Goal: Information Seeking & Learning: Find contact information

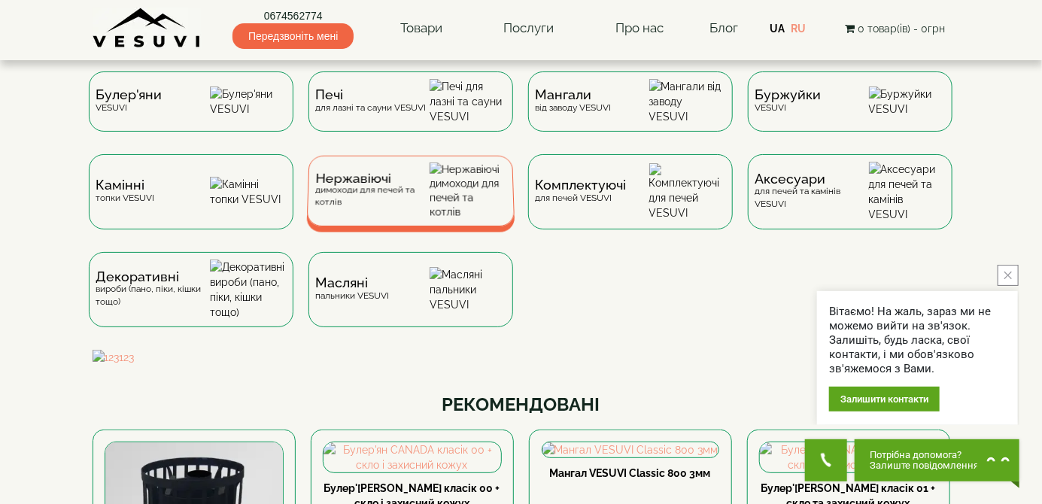
click at [466, 211] on img at bounding box center [467, 190] width 77 height 56
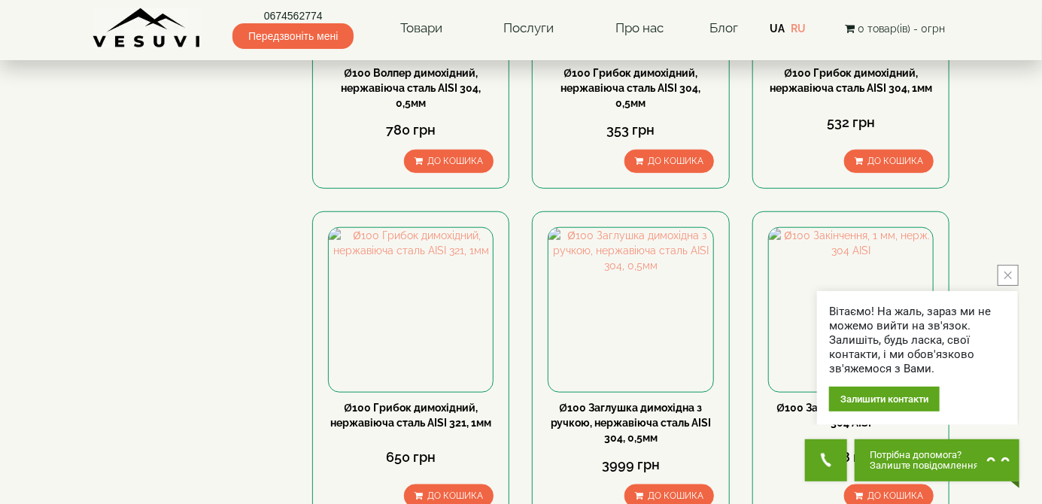
scroll to position [490, 0]
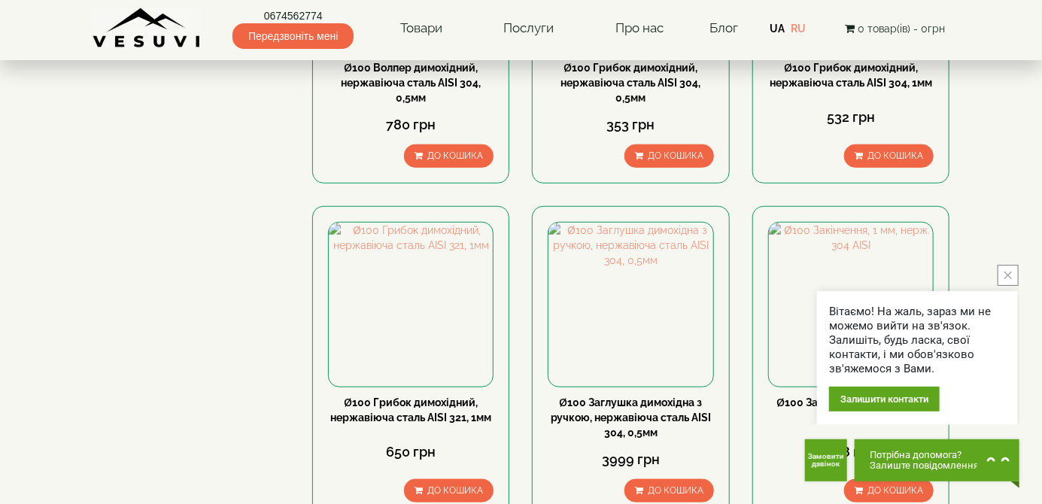
click at [1008, 279] on icon "close button" at bounding box center [1008, 276] width 8 height 8
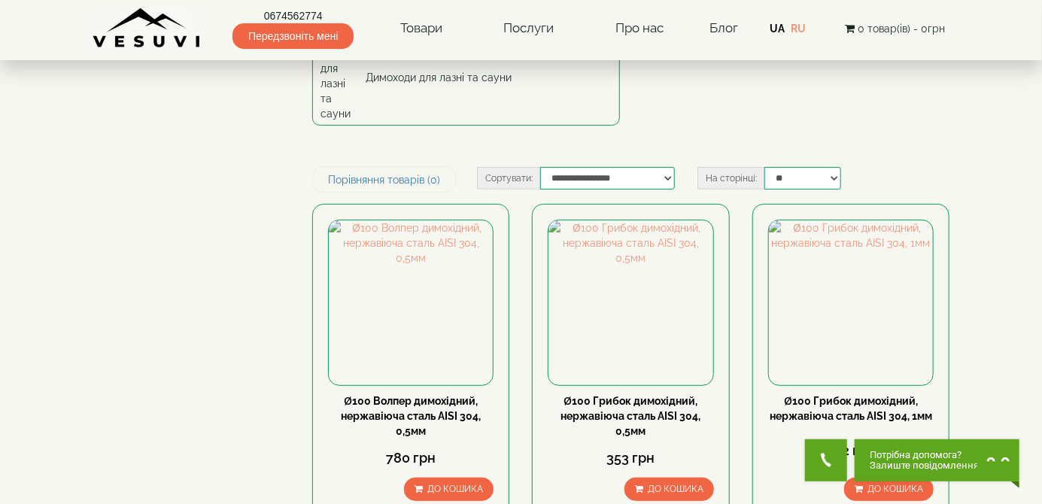
scroll to position [0, 0]
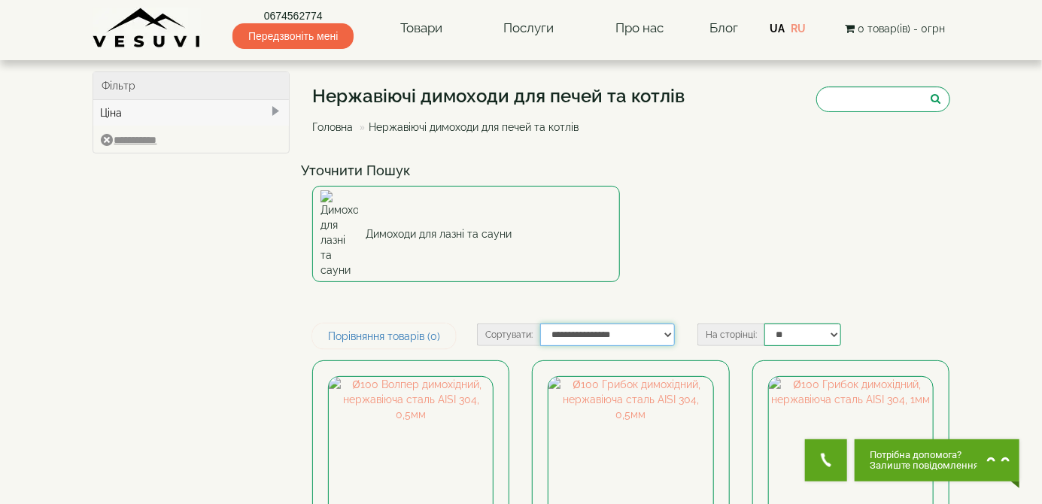
click at [662, 323] on select "**********" at bounding box center [607, 334] width 135 height 23
click at [905, 214] on div "Уточнити Пошук Димоходи для лазні та сауни" at bounding box center [631, 225] width 660 height 138
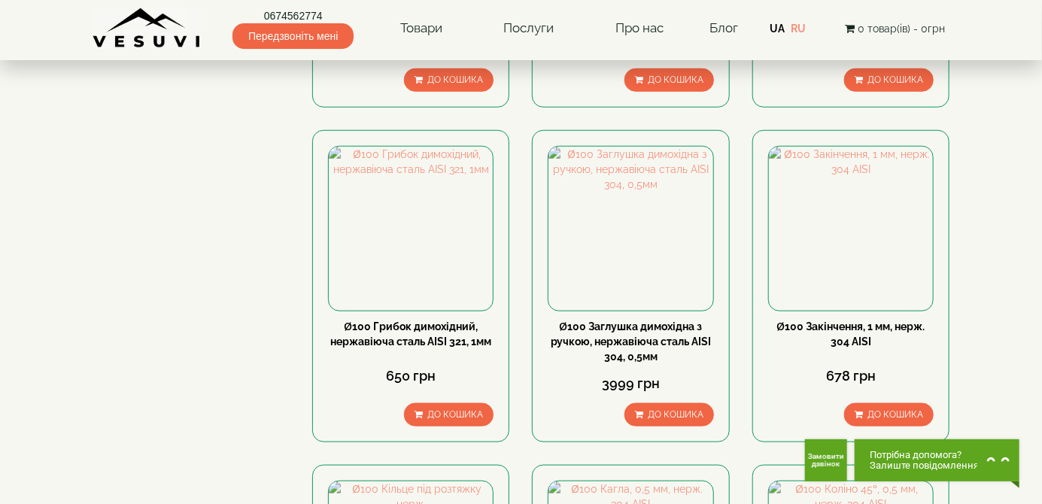
scroll to position [563, 0]
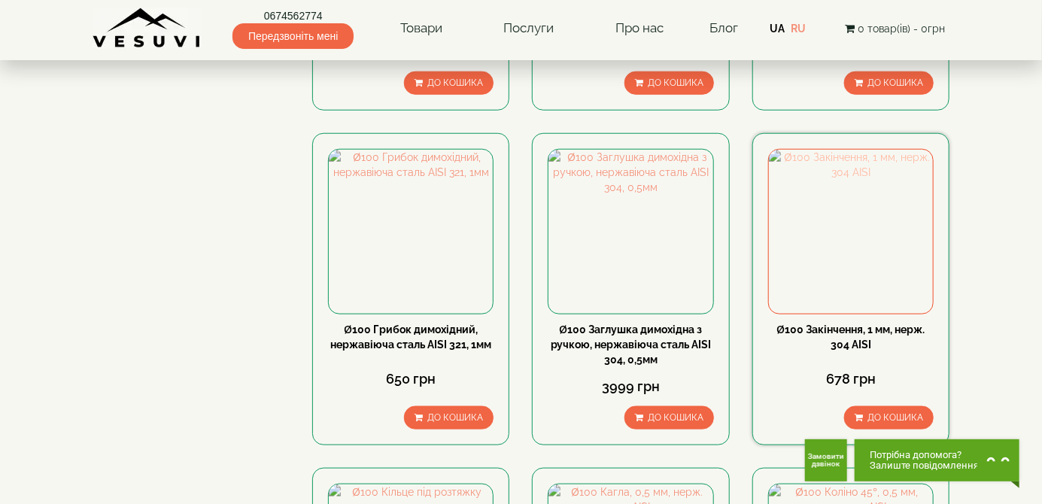
click at [853, 208] on img at bounding box center [851, 232] width 164 height 164
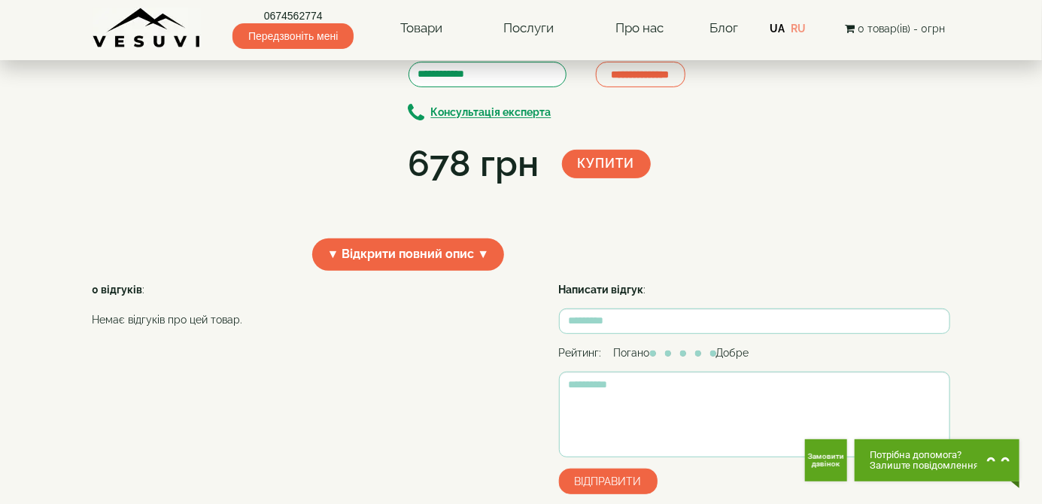
scroll to position [189, 0]
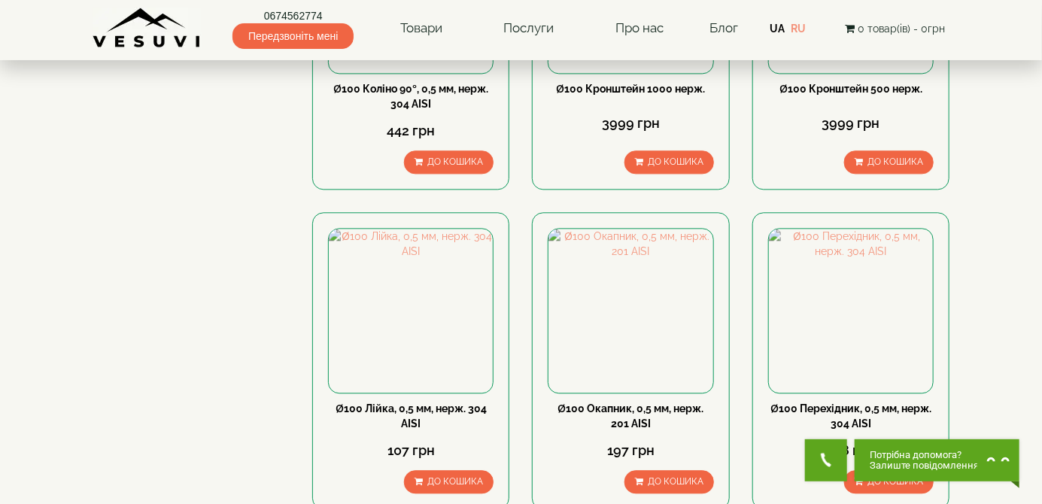
scroll to position [1459, 0]
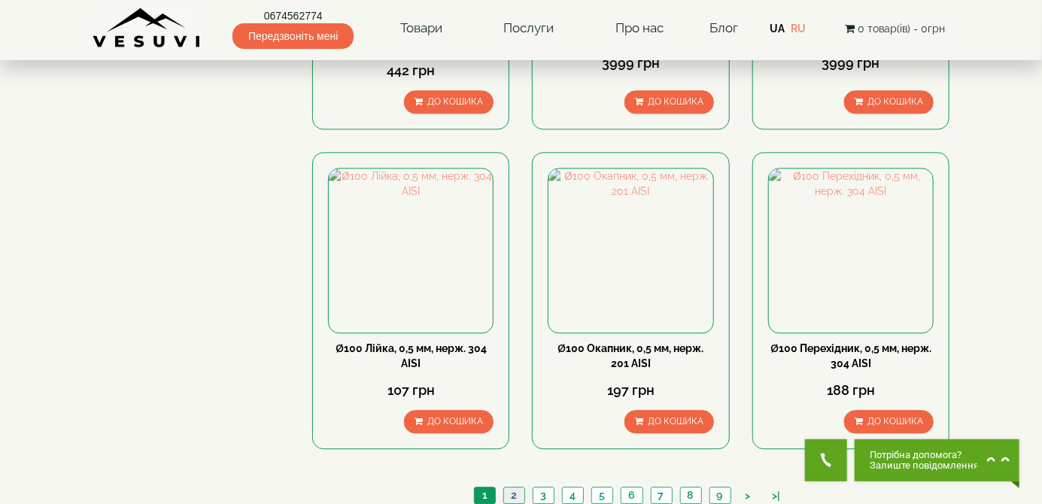
scroll to position [1531, 0]
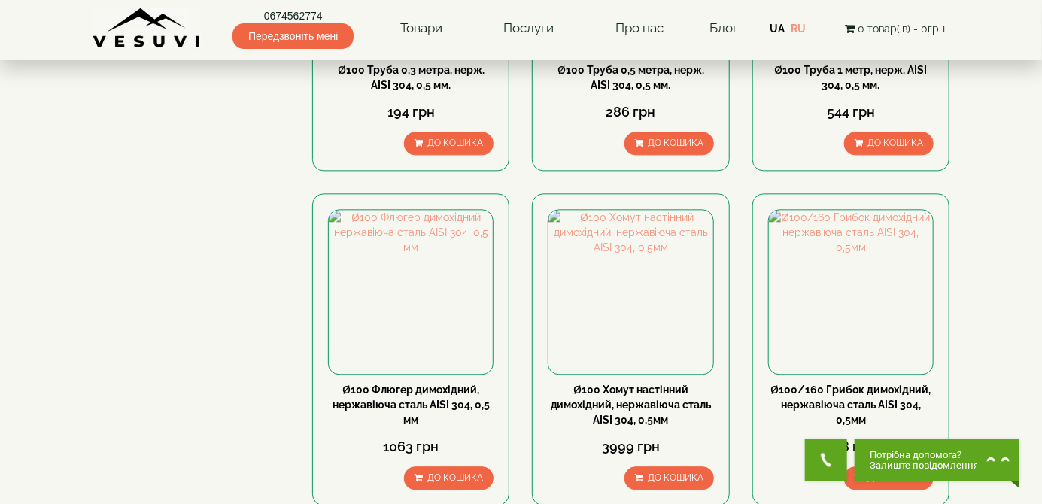
scroll to position [1440, 0]
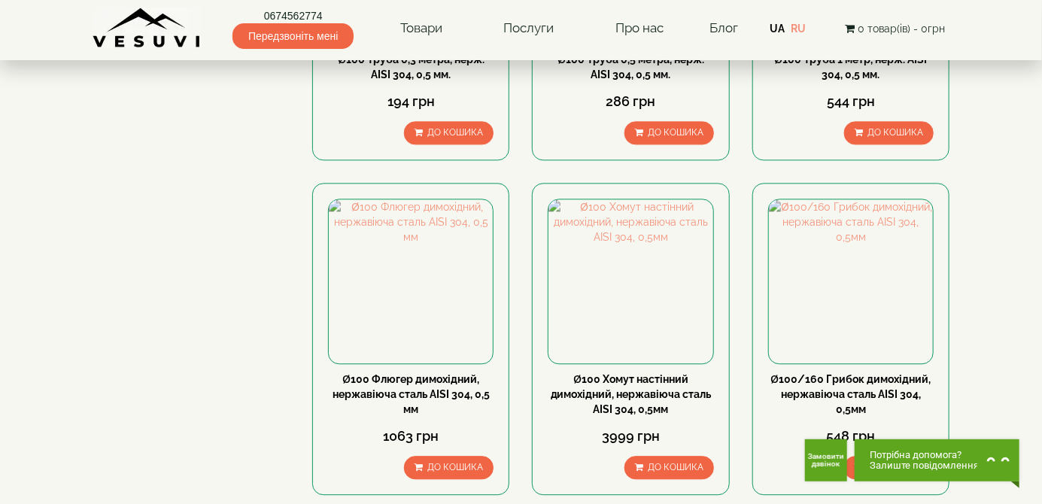
scroll to position [1513, 0]
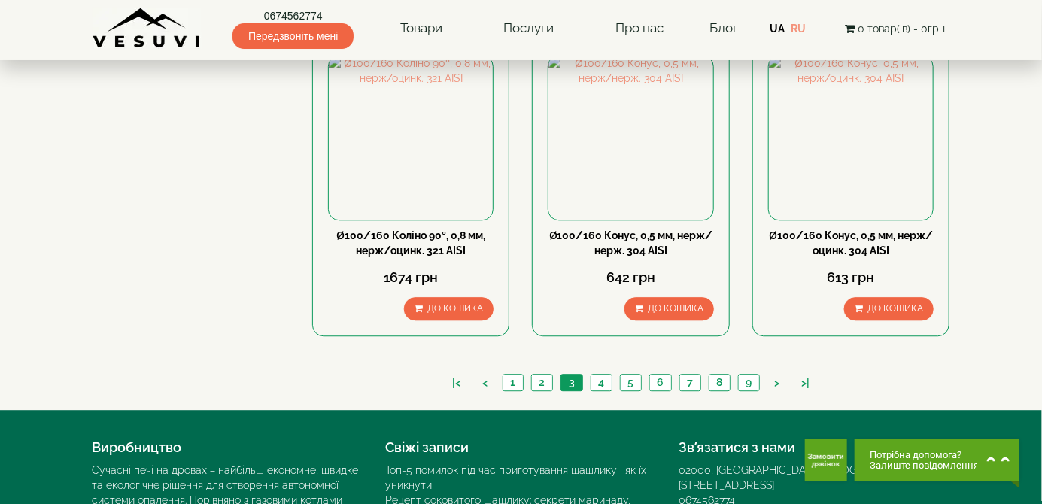
scroll to position [1598, 0]
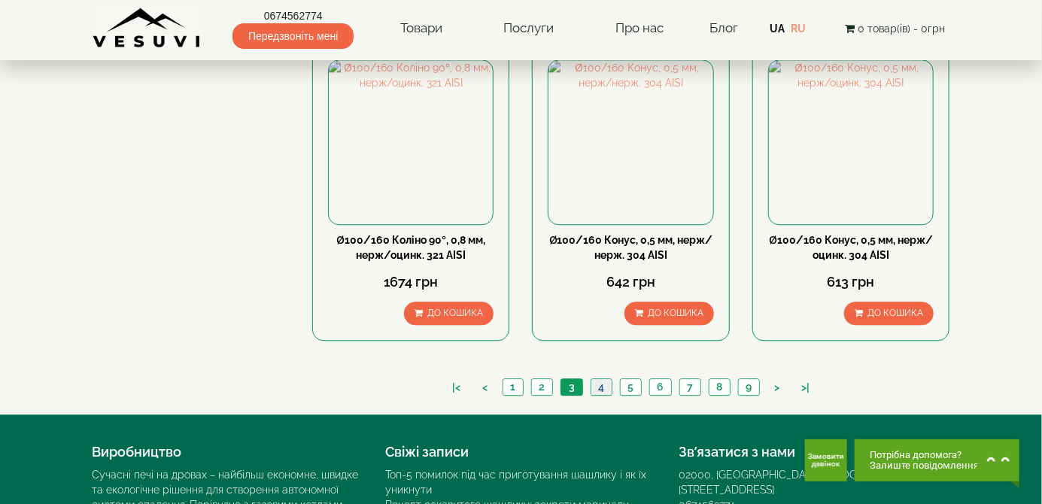
click at [600, 379] on link "4" at bounding box center [600, 387] width 21 height 16
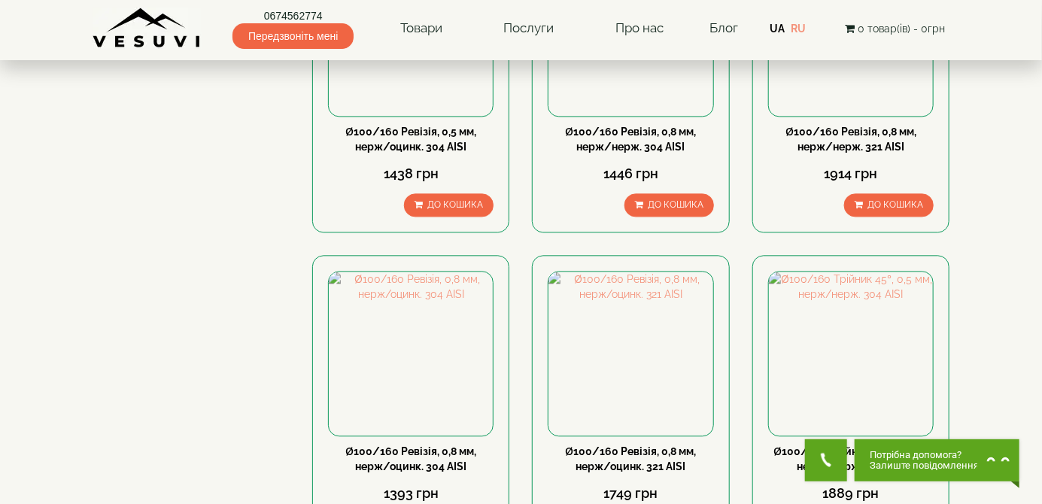
scroll to position [1644, 0]
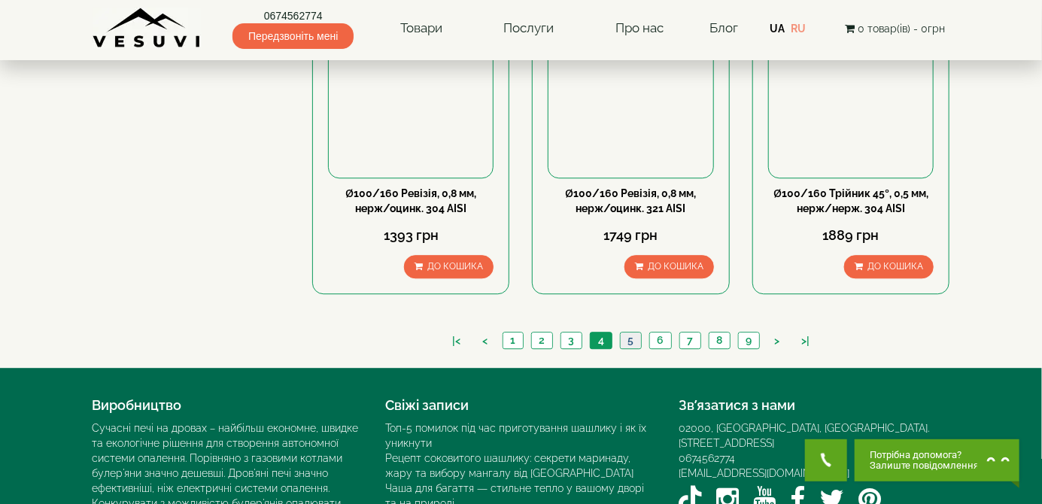
click at [630, 332] on link "5" at bounding box center [630, 340] width 21 height 16
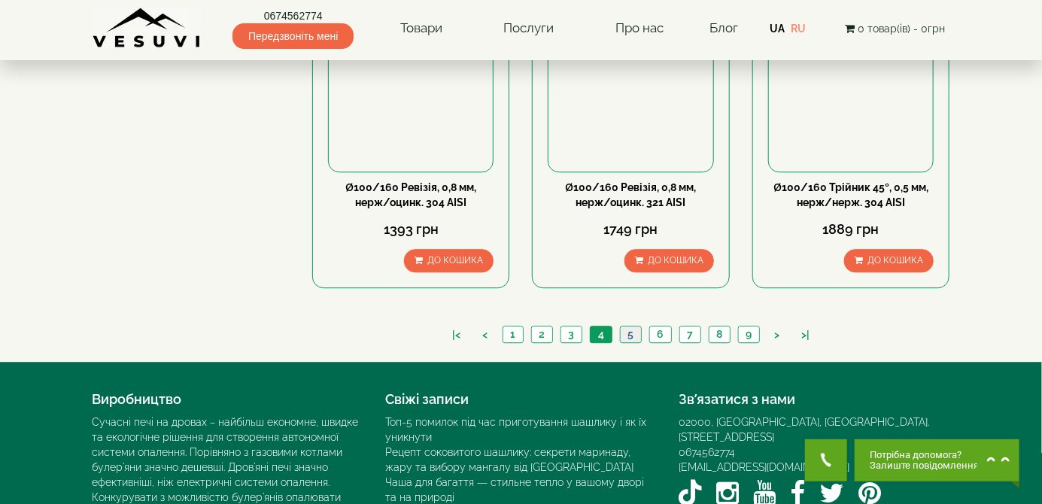
scroll to position [1710, 0]
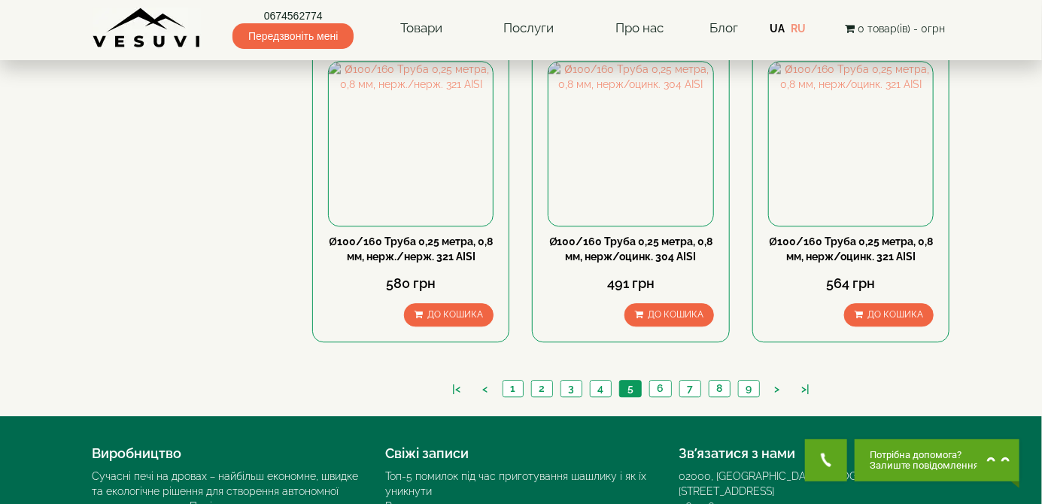
scroll to position [1644, 0]
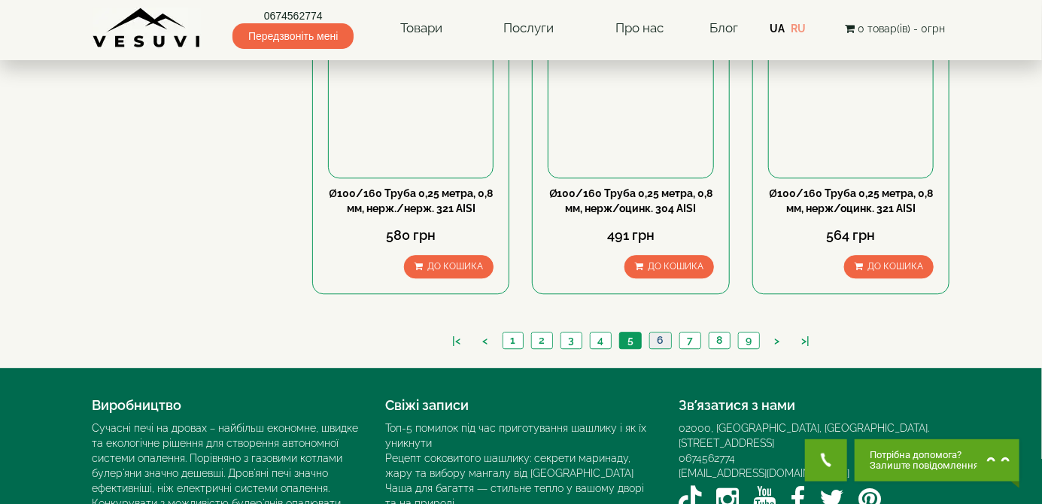
click at [660, 332] on link "6" at bounding box center [660, 340] width 22 height 16
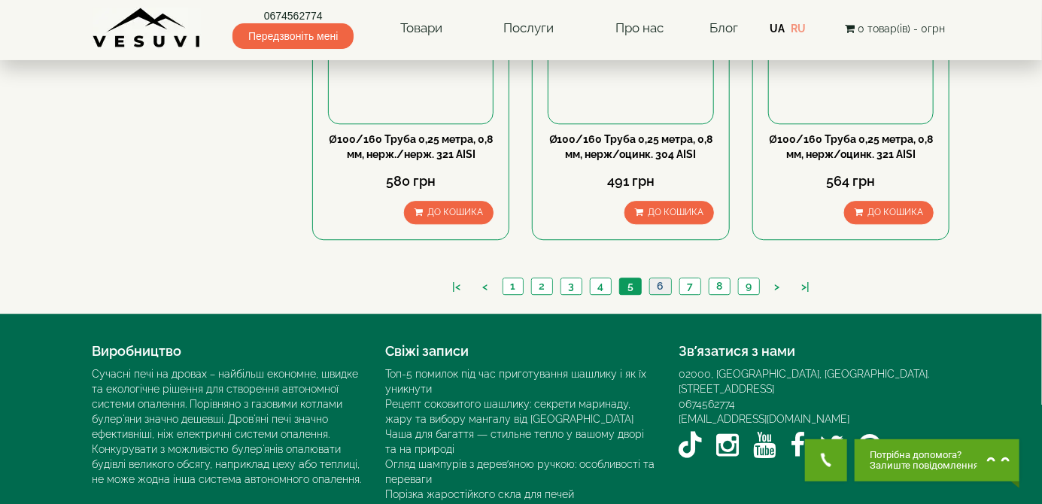
scroll to position [1710, 0]
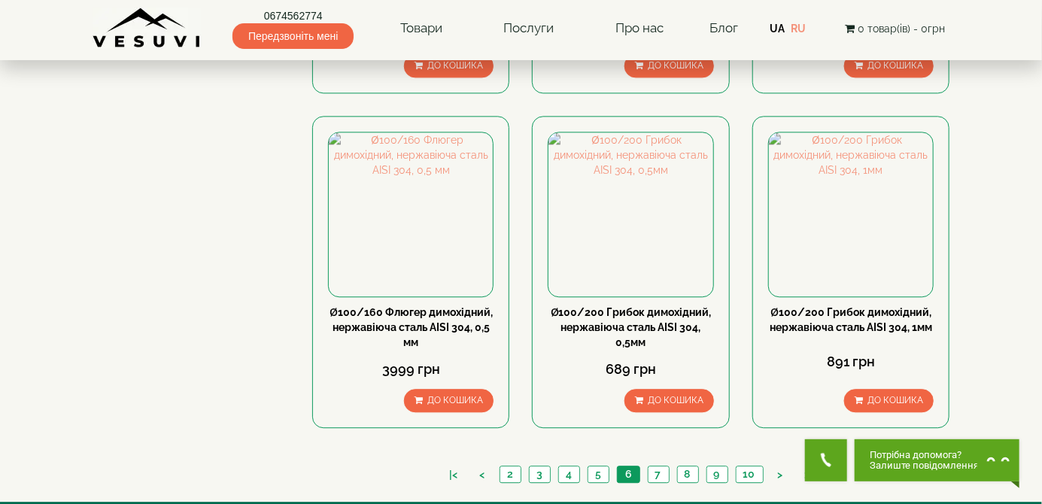
scroll to position [1523, 0]
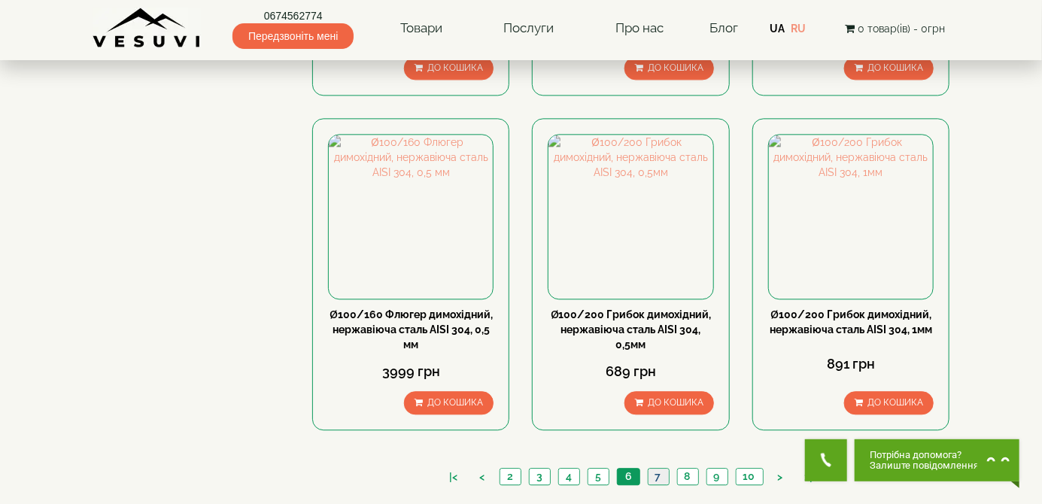
click at [651, 469] on link "7" at bounding box center [658, 477] width 21 height 16
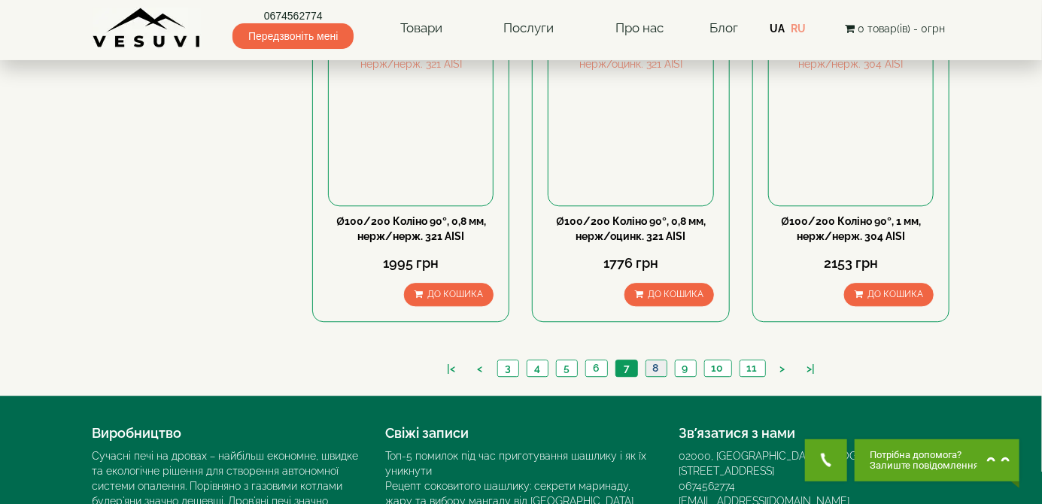
click at [653, 360] on link "8" at bounding box center [655, 368] width 21 height 16
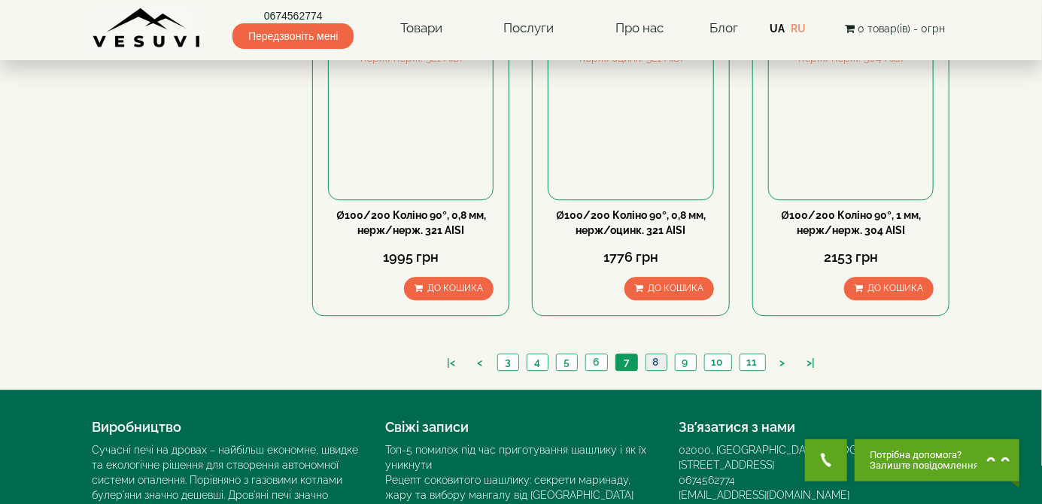
scroll to position [1704, 0]
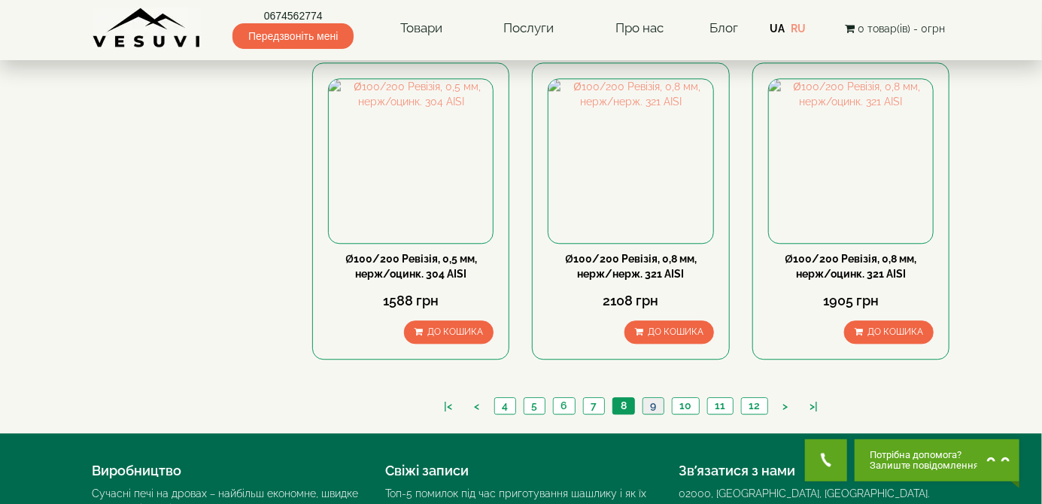
click at [653, 398] on link "9" at bounding box center [652, 406] width 21 height 16
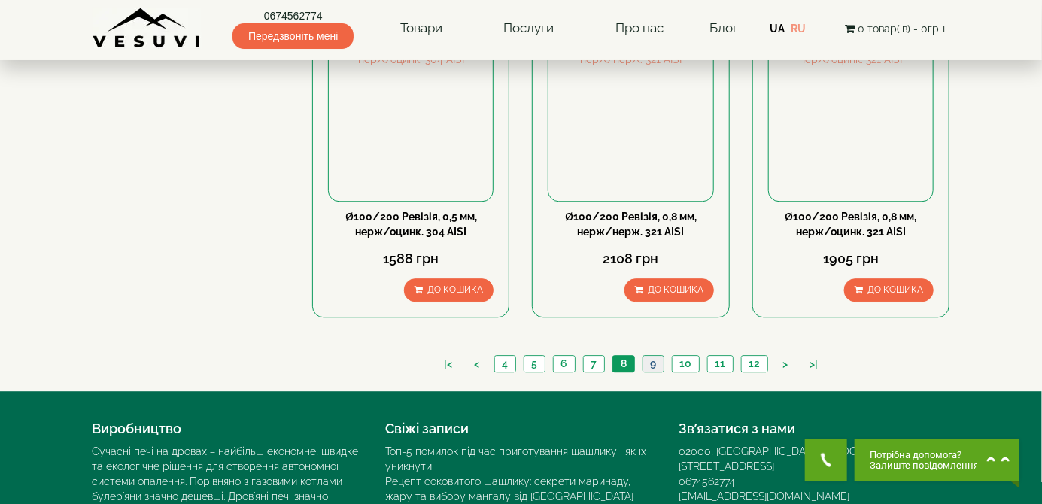
scroll to position [1651, 0]
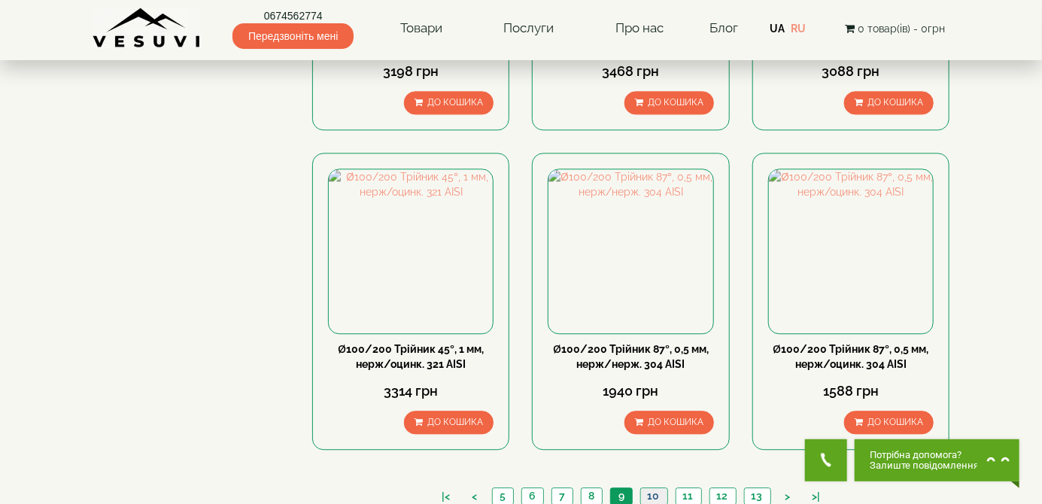
scroll to position [1537, 0]
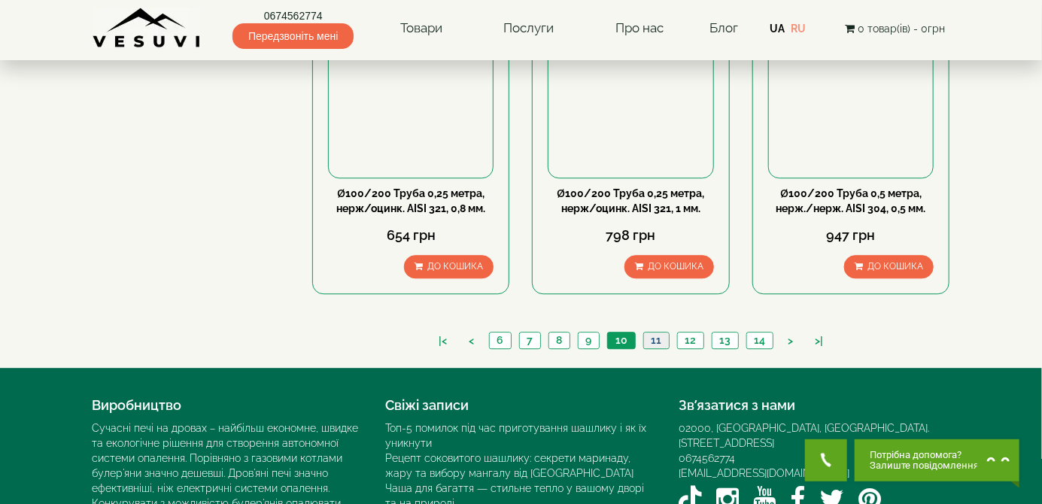
click at [660, 332] on link "11" at bounding box center [656, 340] width 26 height 16
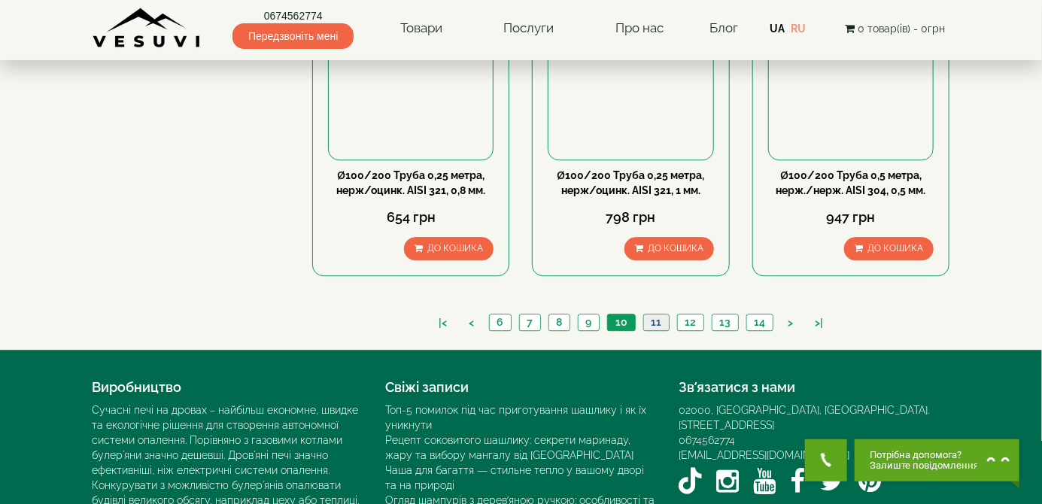
scroll to position [1710, 0]
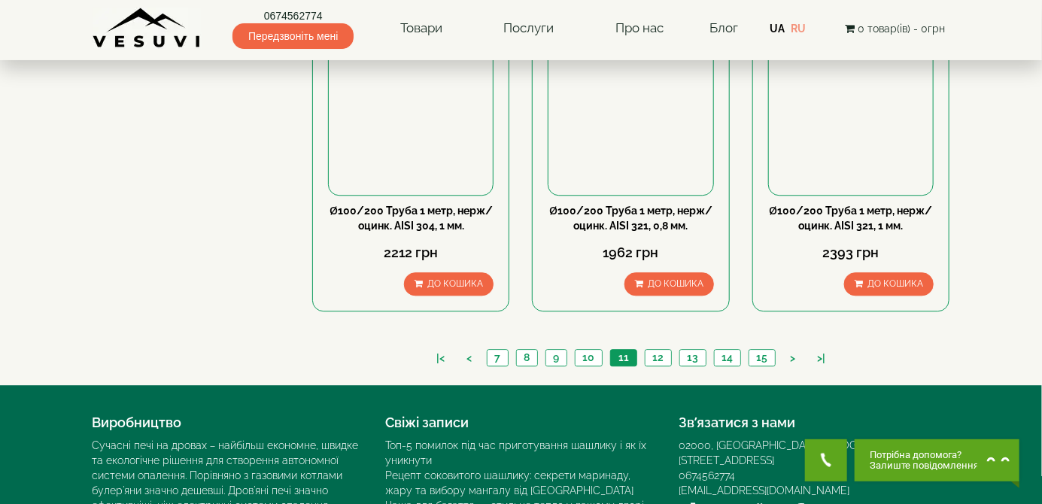
scroll to position [1625, 0]
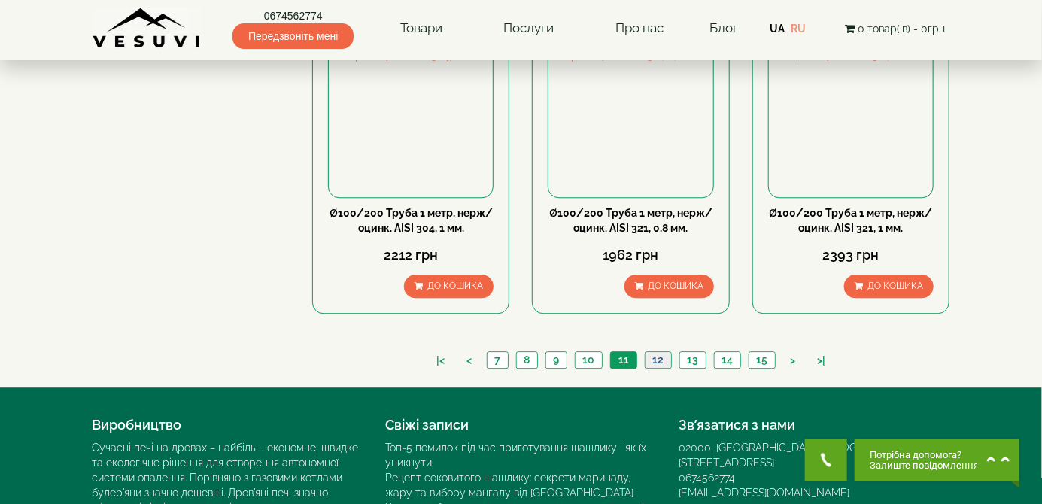
click at [656, 352] on link "12" at bounding box center [658, 360] width 26 height 16
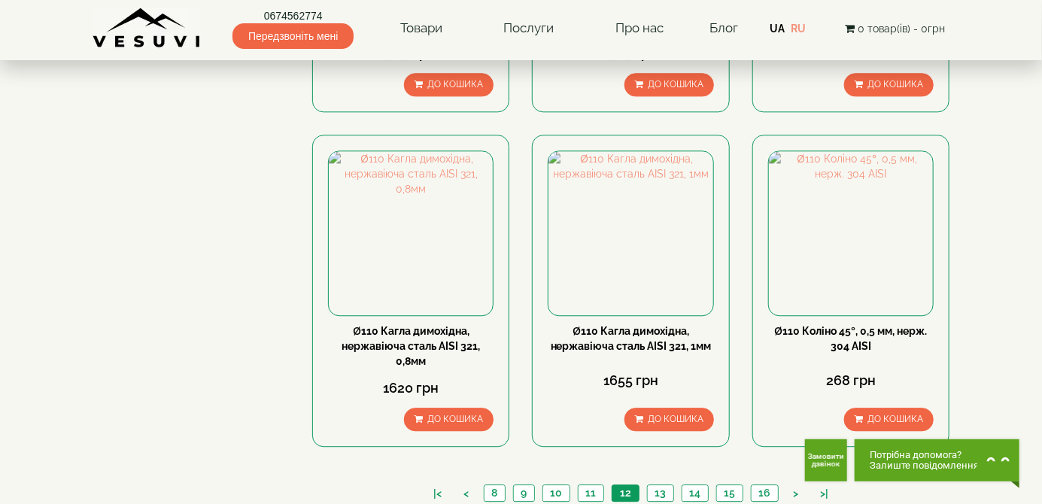
scroll to position [1720, 0]
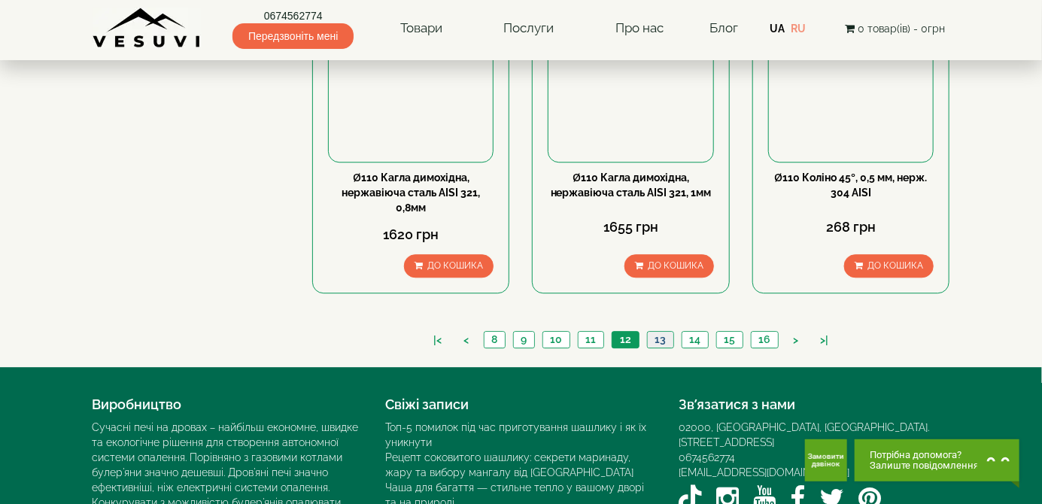
click at [660, 332] on link "13" at bounding box center [660, 340] width 26 height 16
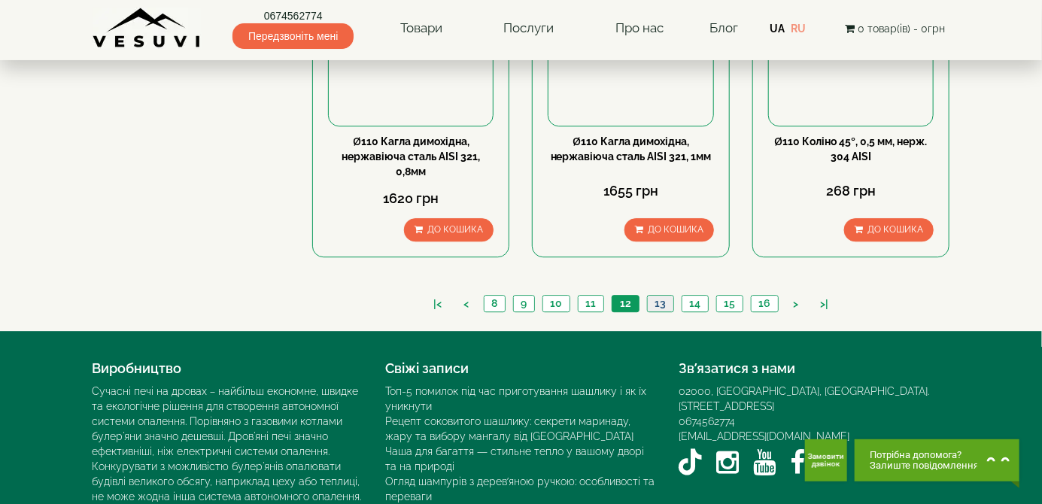
scroll to position [1786, 0]
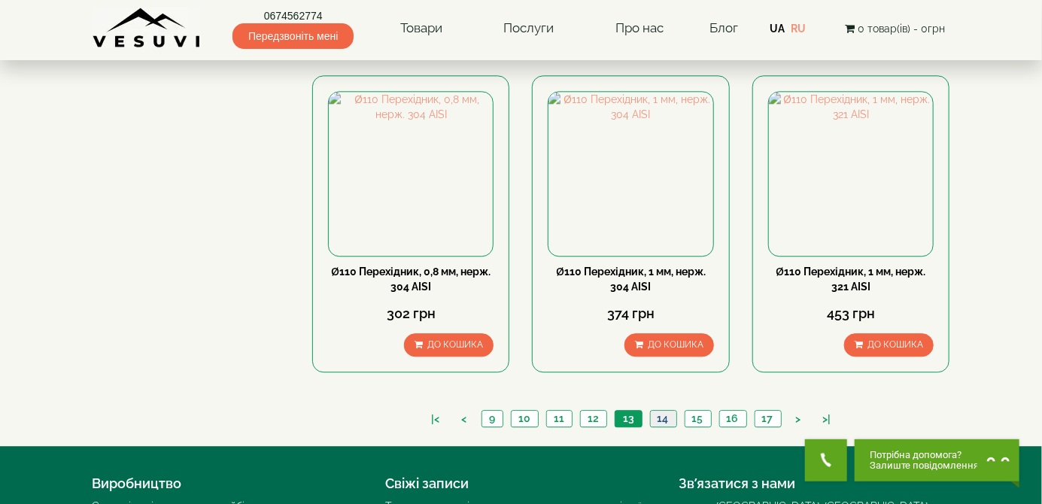
click at [659, 411] on link "14" at bounding box center [663, 419] width 26 height 16
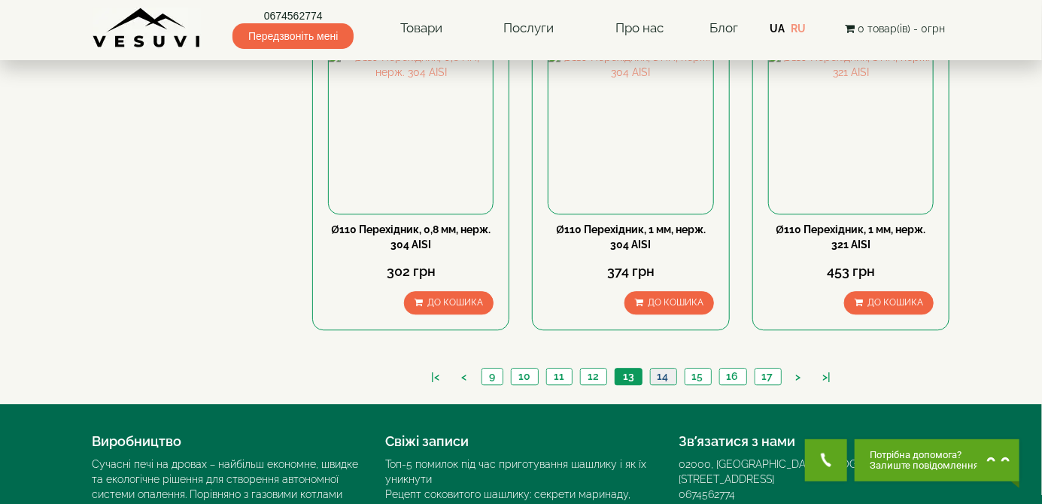
scroll to position [1638, 0]
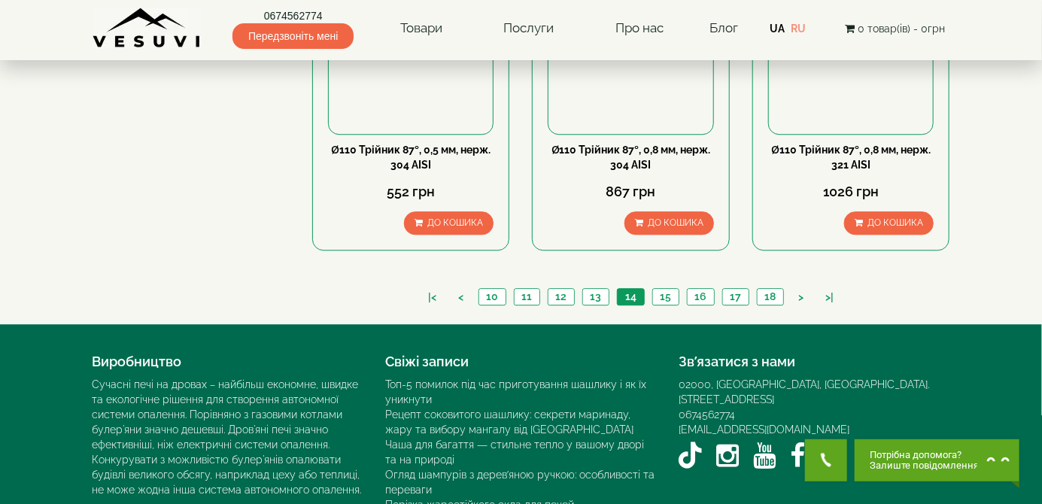
scroll to position [1716, 0]
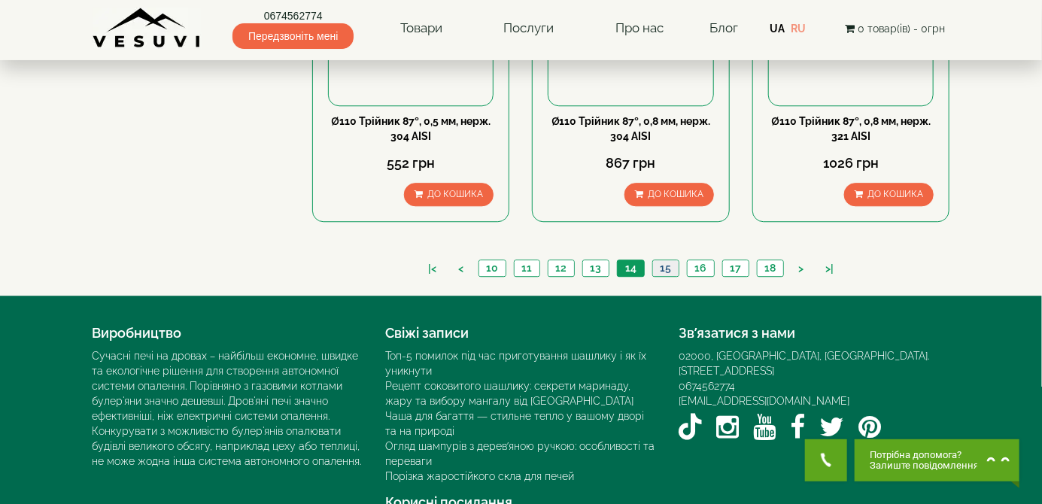
click at [658, 260] on link "15" at bounding box center [665, 268] width 26 height 16
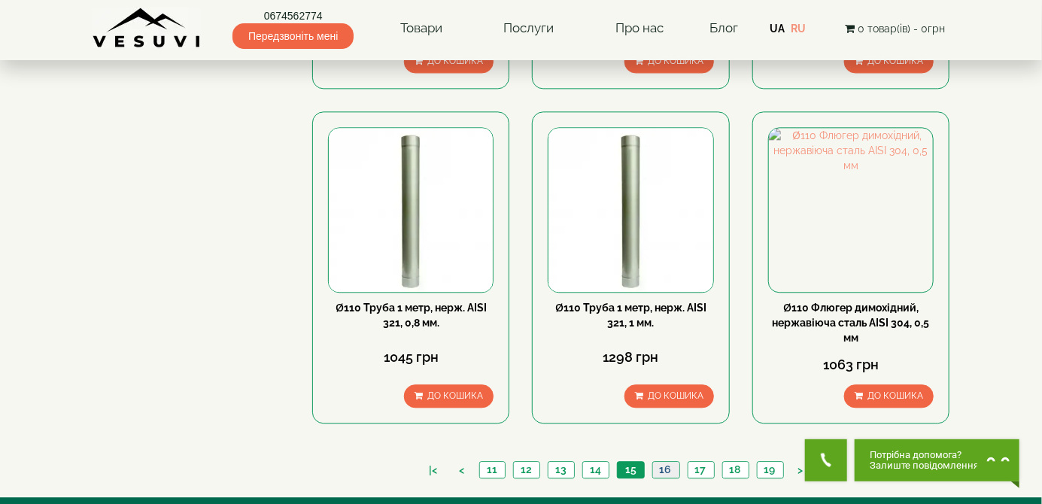
scroll to position [1536, 0]
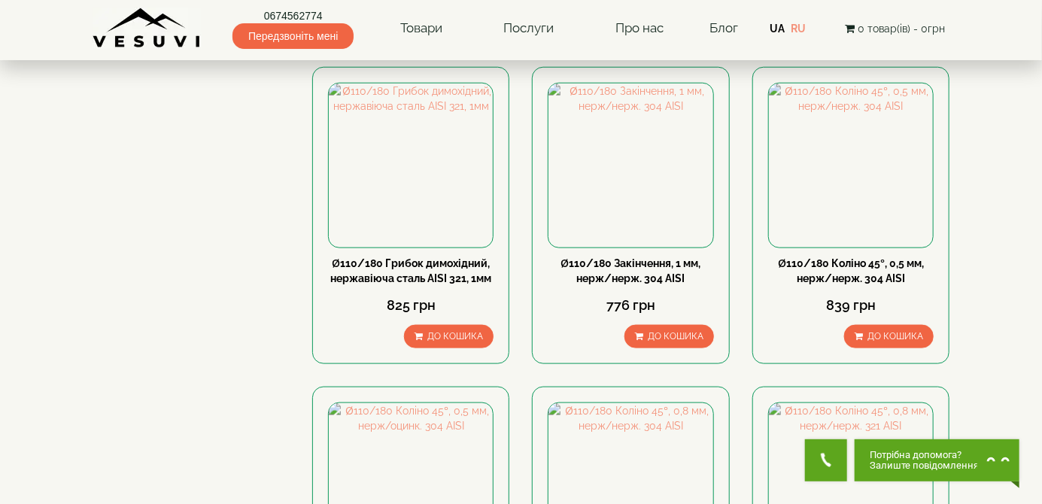
scroll to position [628, 0]
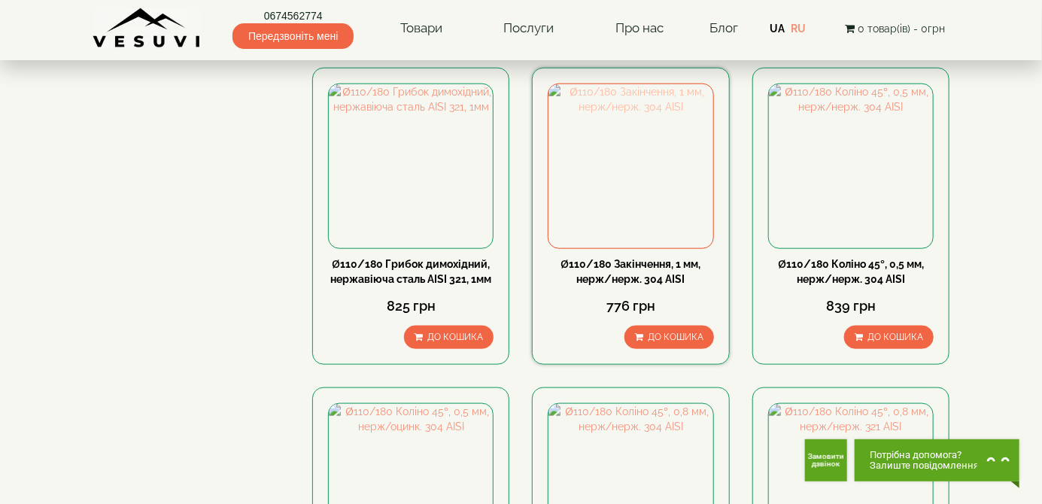
click at [639, 132] on img at bounding box center [630, 166] width 164 height 164
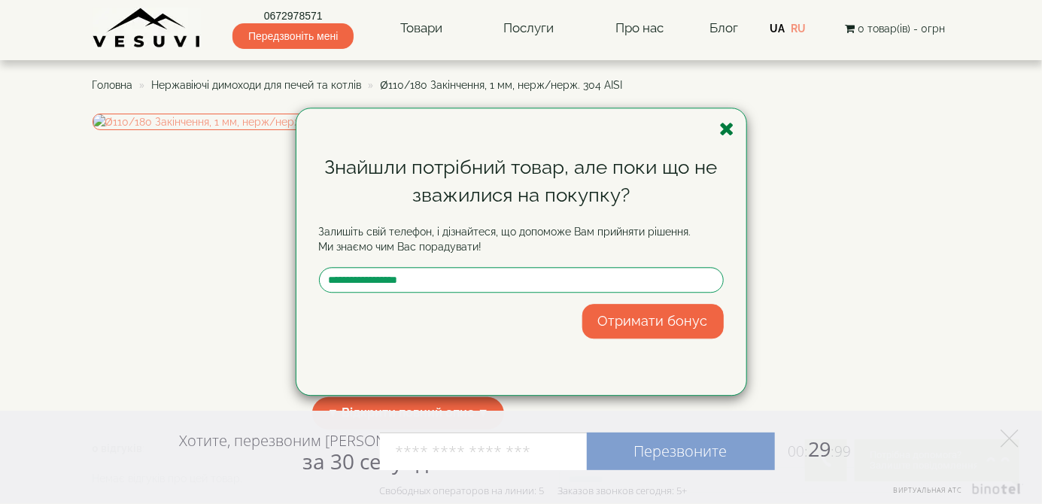
click at [721, 135] on icon "button" at bounding box center [727, 129] width 15 height 19
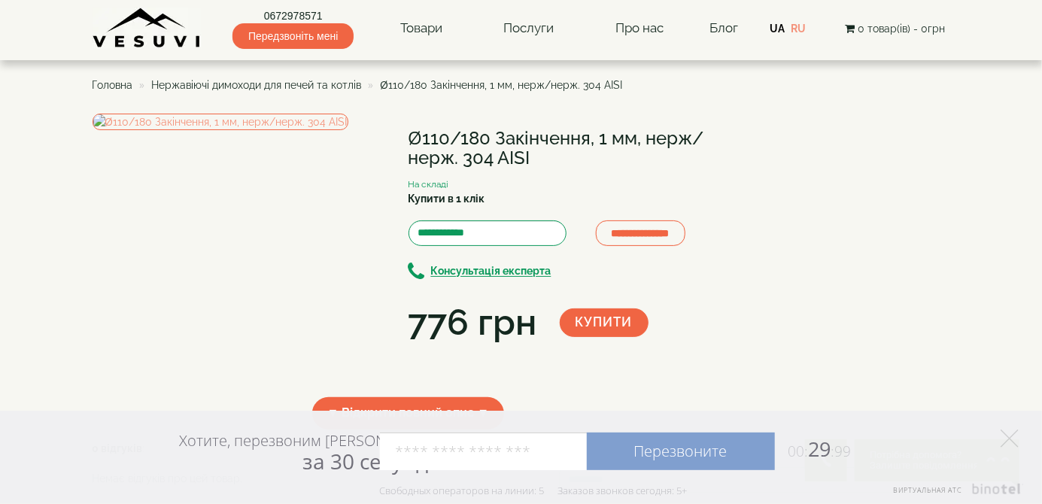
click at [315, 80] on span "Нержавіючі димоходи для печей та котлів" at bounding box center [257, 85] width 210 height 12
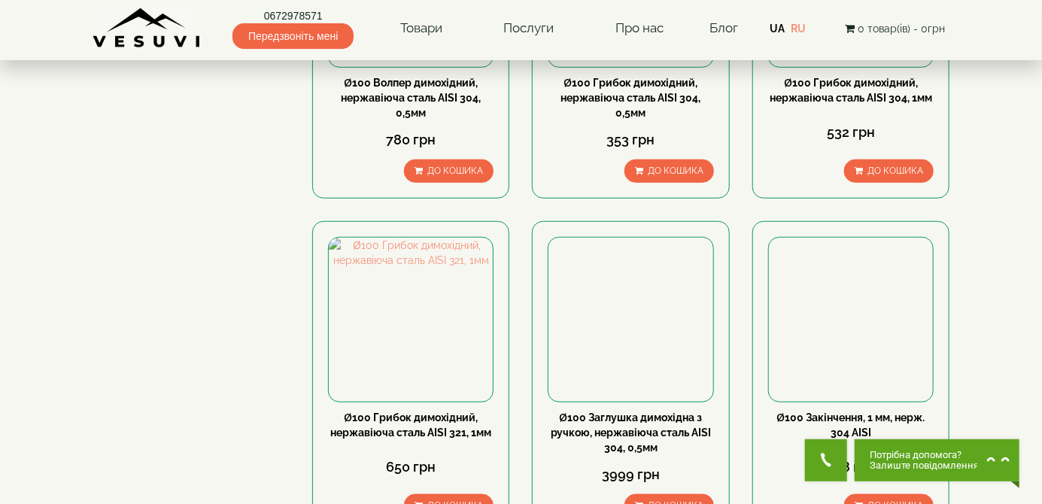
scroll to position [510, 0]
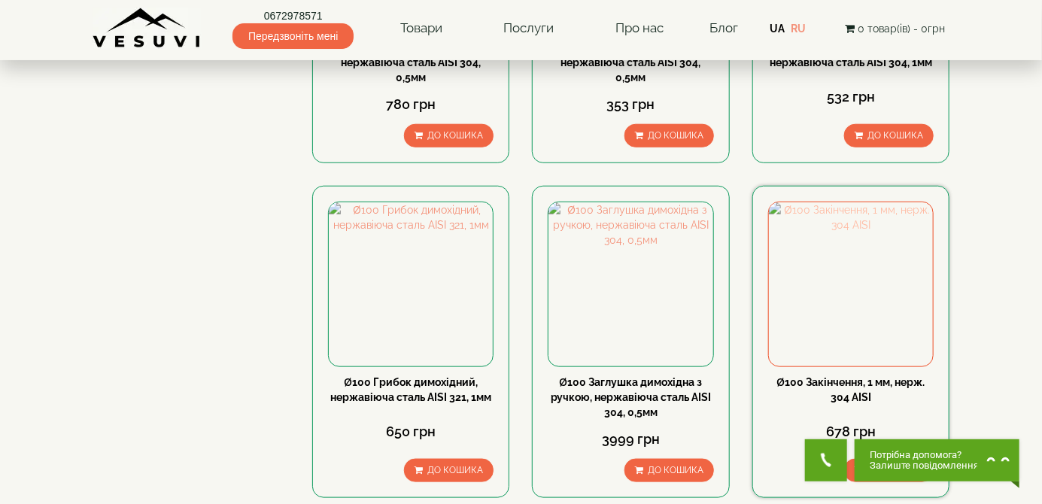
click at [855, 263] on img at bounding box center [851, 284] width 164 height 164
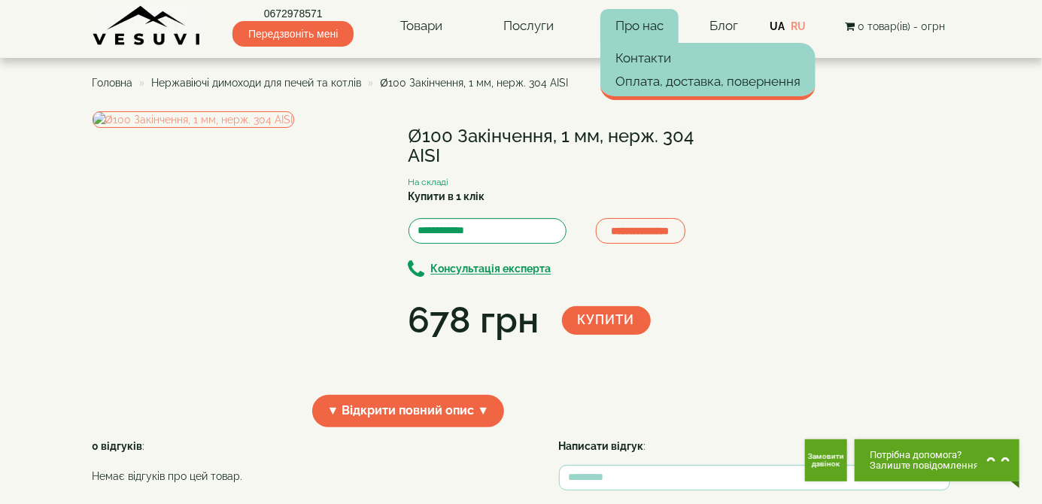
click at [640, 29] on link "Про нас" at bounding box center [639, 26] width 78 height 35
click at [648, 54] on link "Контакти" at bounding box center [707, 58] width 215 height 23
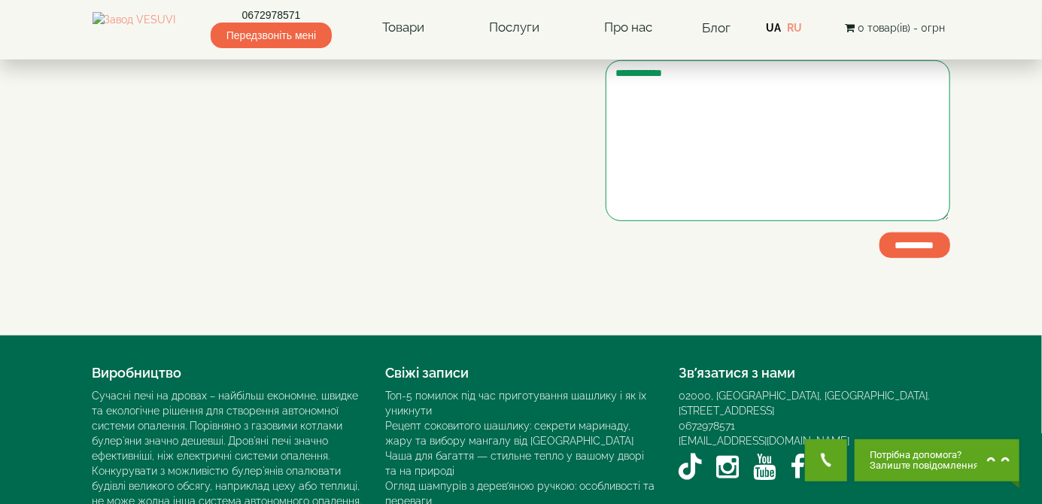
scroll to position [330, 0]
